Goal: Task Accomplishment & Management: Complete application form

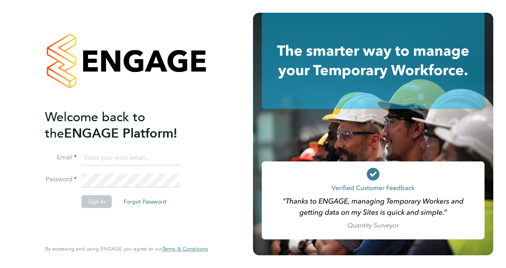
type input "[EMAIL_ADDRESS][DOMAIN_NAME]"
click at [91, 200] on button "Sign In" at bounding box center [97, 201] width 30 height 13
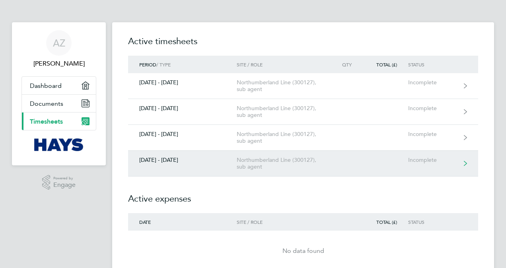
click at [316, 167] on div "Northumberland Line (300127), sub agent" at bounding box center [282, 164] width 91 height 14
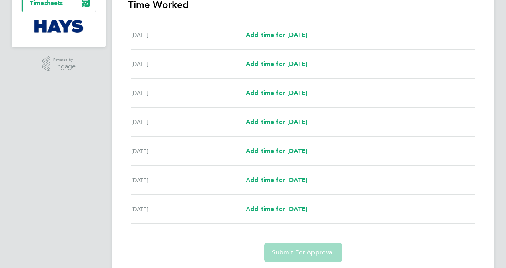
scroll to position [119, 0]
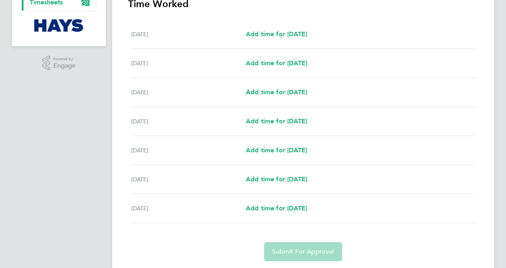
click at [337, 95] on div "Add time for Mon 29 Sep Add time for Mon 29 Sep" at bounding box center [360, 93] width 229 height 10
click at [302, 92] on span "Add time for Mon 29 Sep" at bounding box center [276, 92] width 61 height 8
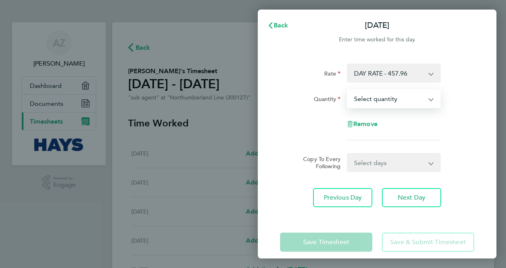
click at [422, 96] on select "Select quantity 0.5 1" at bounding box center [389, 99] width 83 height 18
select select "1"
click at [348, 90] on select "Select quantity 0.5 1" at bounding box center [389, 99] width 83 height 18
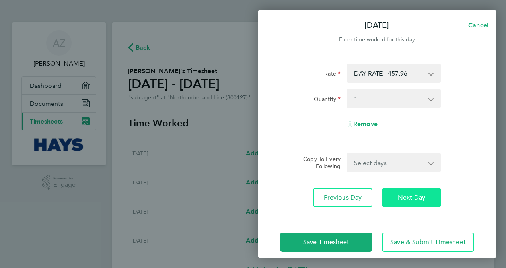
click at [405, 200] on span "Next Day" at bounding box center [411, 198] width 27 height 8
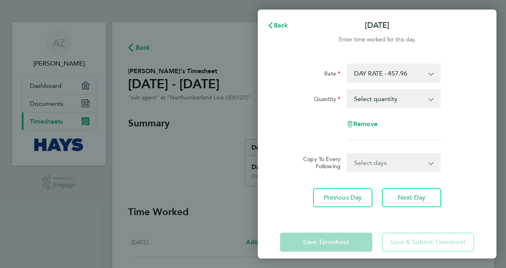
click at [426, 102] on select "Select quantity 0.5 1" at bounding box center [389, 99] width 83 height 18
select select "1"
click at [348, 90] on select "Select quantity 0.5 1" at bounding box center [389, 99] width 83 height 18
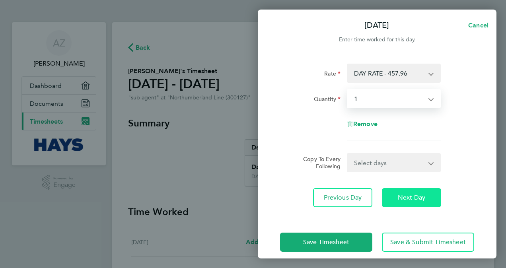
click at [404, 194] on span "Next Day" at bounding box center [411, 198] width 27 height 8
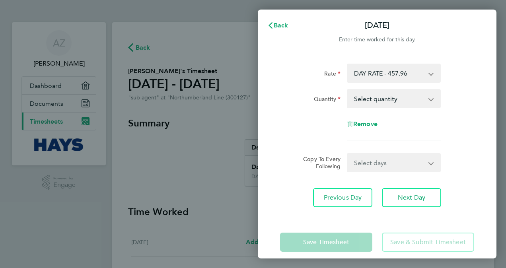
click at [428, 100] on select "Select quantity 0.5 1" at bounding box center [389, 99] width 83 height 18
select select "1"
click at [348, 90] on select "Select quantity 0.5 1" at bounding box center [389, 99] width 83 height 18
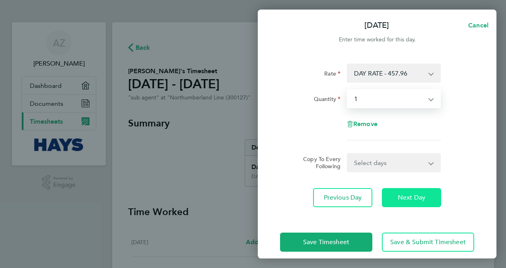
click at [412, 195] on span "Next Day" at bounding box center [411, 198] width 27 height 8
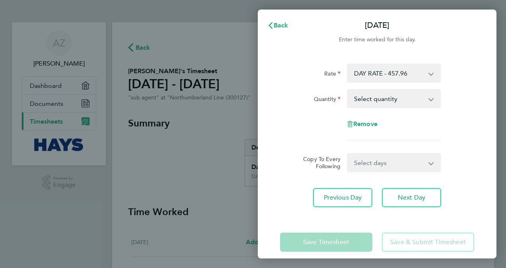
click at [425, 100] on select "Select quantity 0.5 1" at bounding box center [389, 99] width 83 height 18
select select "1"
click at [348, 90] on select "Select quantity 0.5 1" at bounding box center [389, 99] width 83 height 18
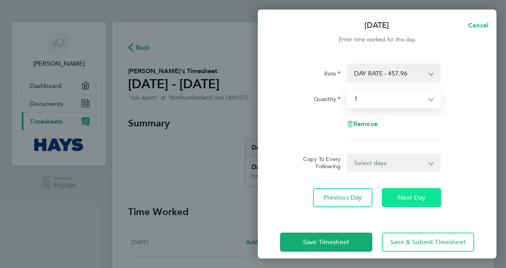
click at [415, 195] on span "Next Day" at bounding box center [411, 198] width 27 height 8
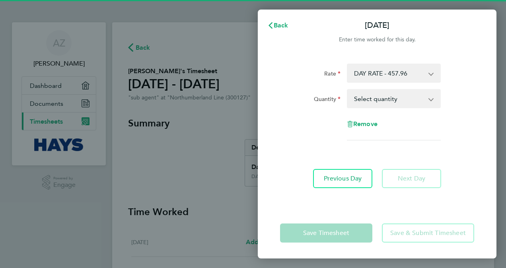
click at [431, 100] on app-icon-cross-button at bounding box center [436, 99] width 10 height 18
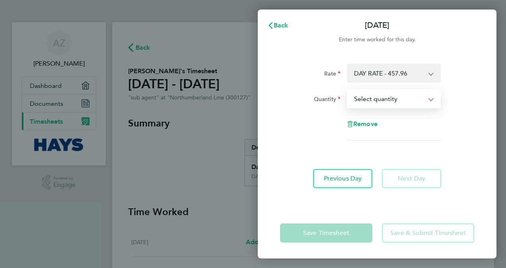
click at [429, 97] on select "Select quantity 0.5 1" at bounding box center [389, 99] width 83 height 18
select select "1"
click at [348, 90] on select "Select quantity 0.5 1" at bounding box center [389, 99] width 83 height 18
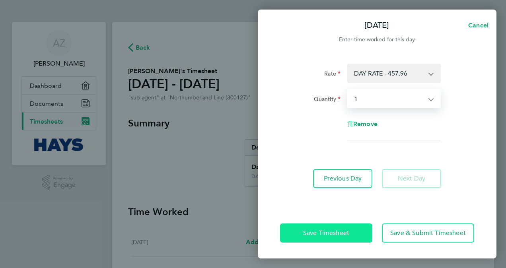
click at [348, 228] on button "Save Timesheet" at bounding box center [326, 233] width 92 height 19
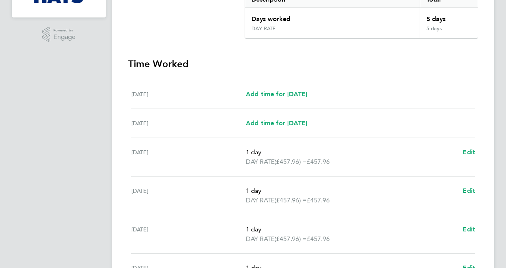
scroll to position [280, 0]
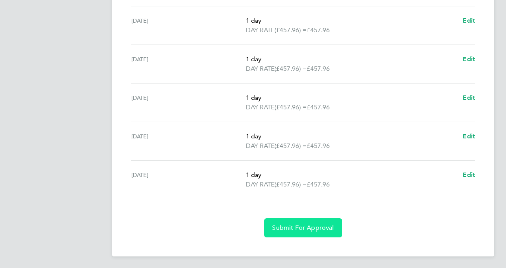
click at [312, 228] on span "Submit For Approval" at bounding box center [303, 228] width 62 height 8
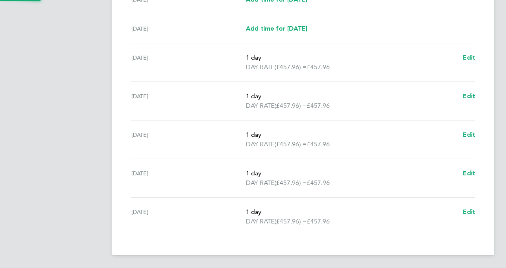
scroll to position [242, 0]
